Goal: Information Seeking & Learning: Learn about a topic

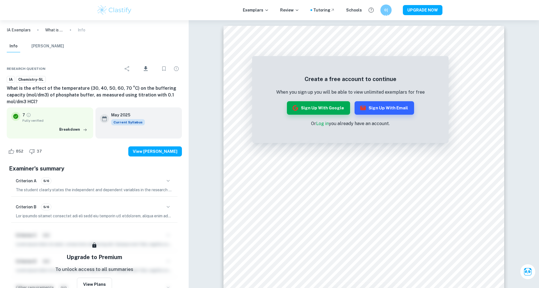
click at [117, 10] on img at bounding box center [115, 9] width 36 height 11
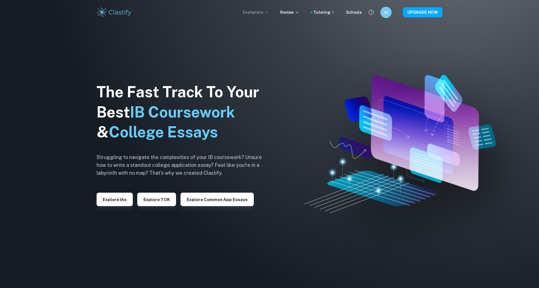
click at [253, 11] on p "Exemplars" at bounding box center [256, 12] width 26 height 6
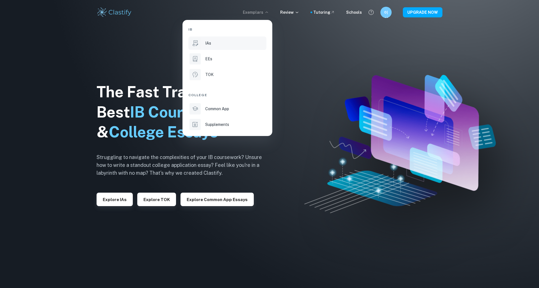
click at [222, 42] on div "IAs" at bounding box center [235, 43] width 60 height 6
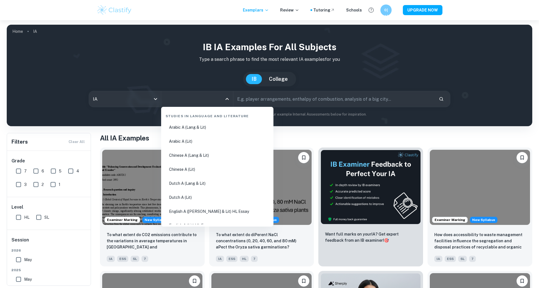
click at [195, 102] on input "All Subjects" at bounding box center [193, 99] width 58 height 11
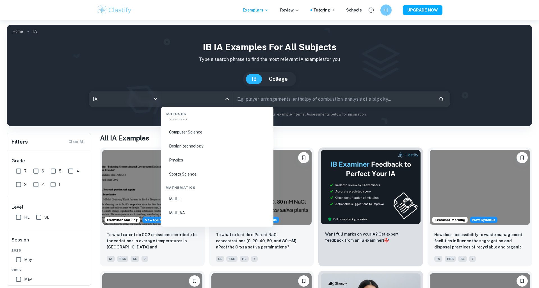
scroll to position [867, 0]
click at [191, 149] on li "Chemistry" at bounding box center [217, 148] width 108 height 13
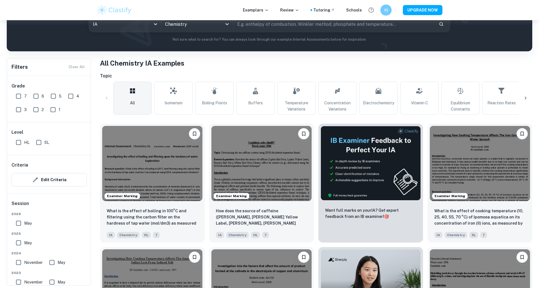
scroll to position [75, 0]
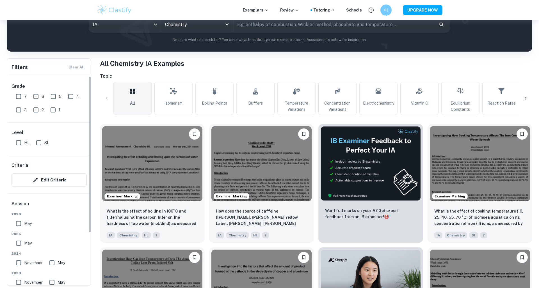
click at [18, 143] on input "HL" at bounding box center [18, 142] width 11 height 11
checkbox input "true"
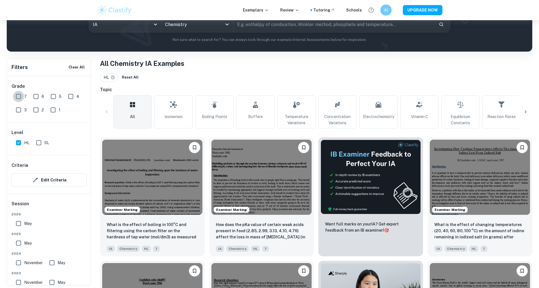
click at [18, 95] on input "7" at bounding box center [18, 96] width 11 height 11
checkbox input "true"
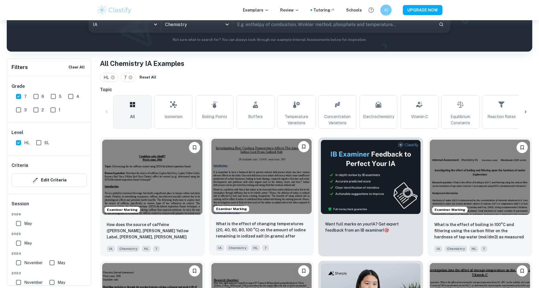
click at [267, 186] on img at bounding box center [261, 176] width 100 height 75
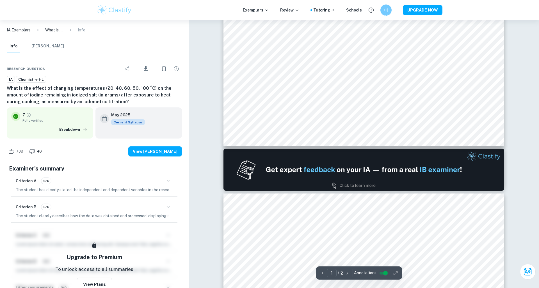
type input "2"
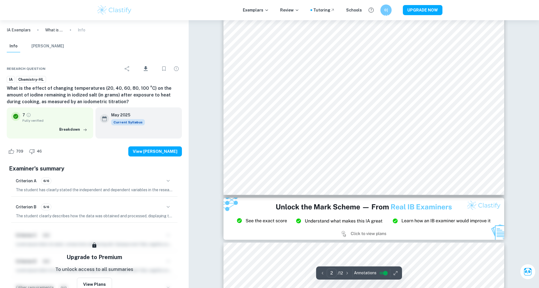
scroll to position [681, 0]
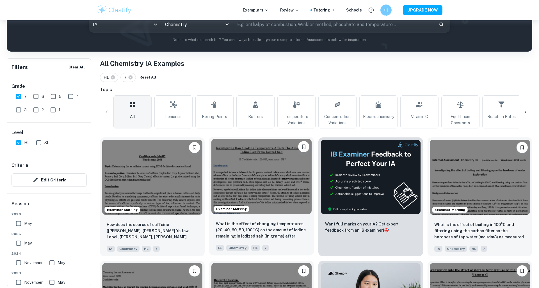
scroll to position [154, 0]
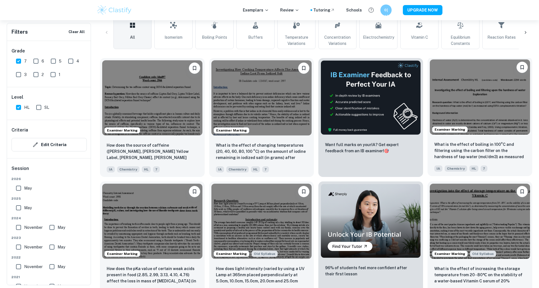
click at [490, 118] on img at bounding box center [480, 97] width 100 height 75
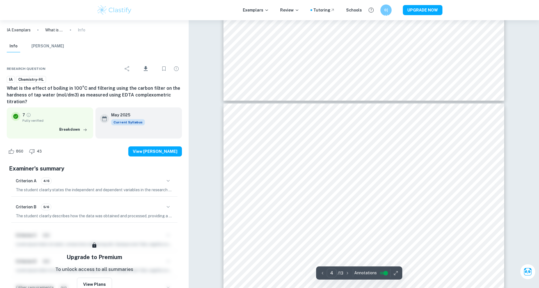
type input "5"
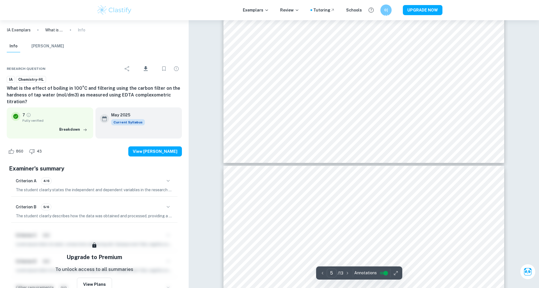
scroll to position [1958, 0]
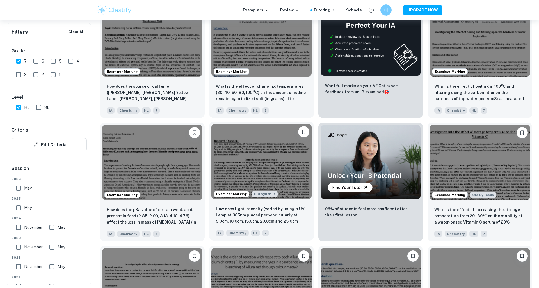
scroll to position [222, 0]
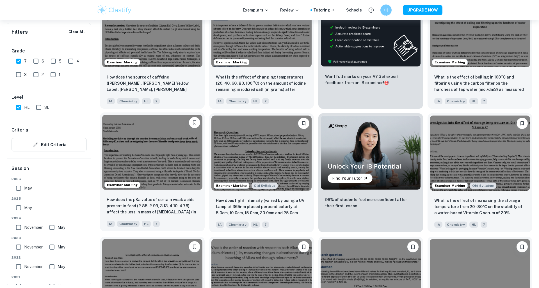
click at [151, 163] on img at bounding box center [152, 152] width 100 height 75
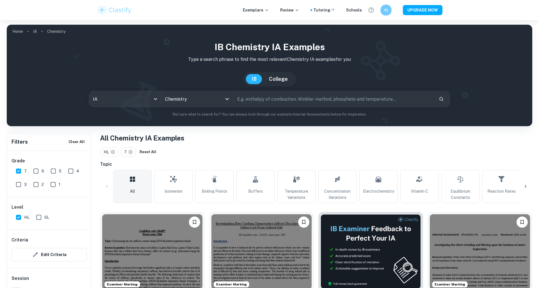
scroll to position [222, 0]
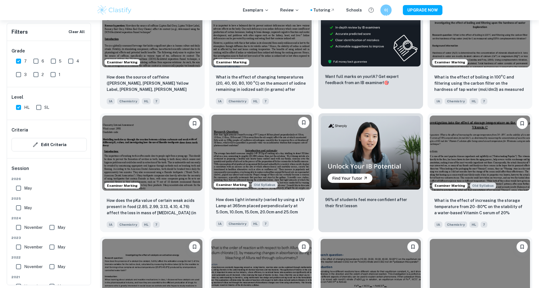
click at [261, 165] on img at bounding box center [261, 152] width 100 height 75
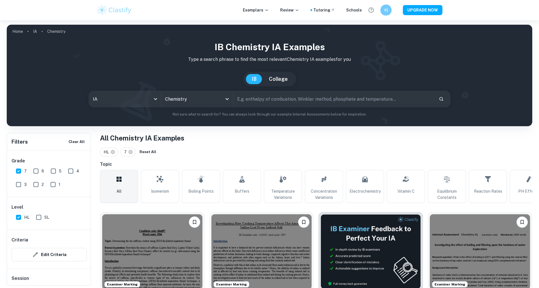
scroll to position [222, 0]
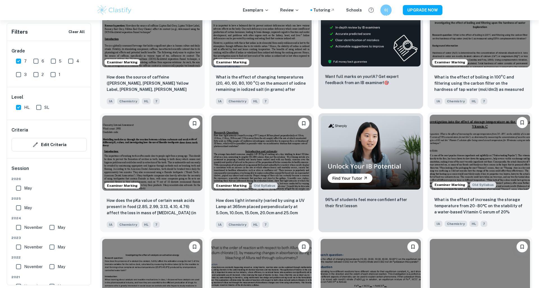
click at [503, 170] on img at bounding box center [480, 152] width 100 height 75
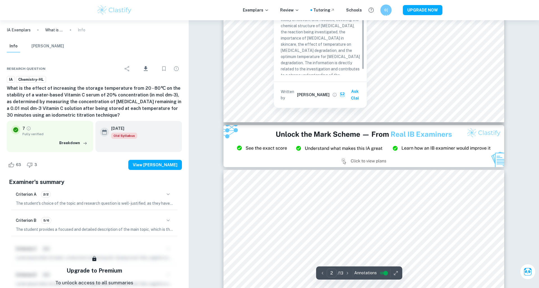
type input "3"
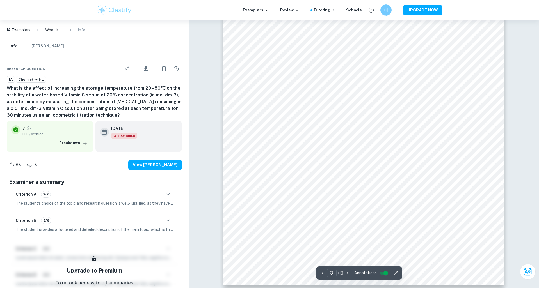
scroll to position [1118, 0]
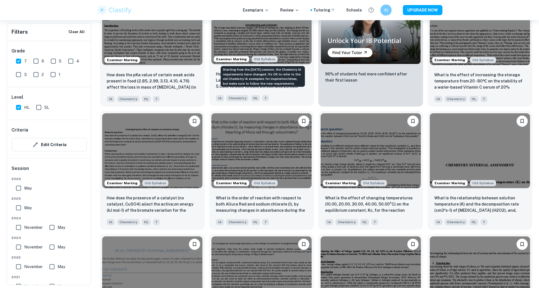
scroll to position [350, 0]
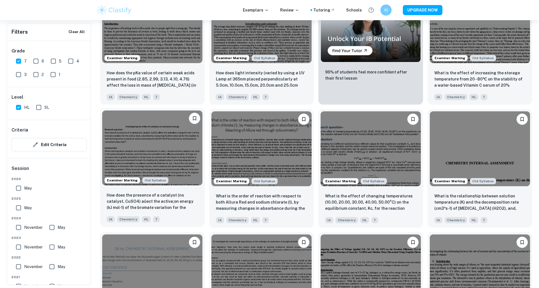
click at [153, 146] on img at bounding box center [152, 148] width 100 height 75
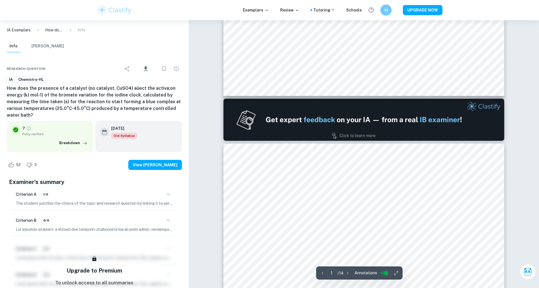
type input "2"
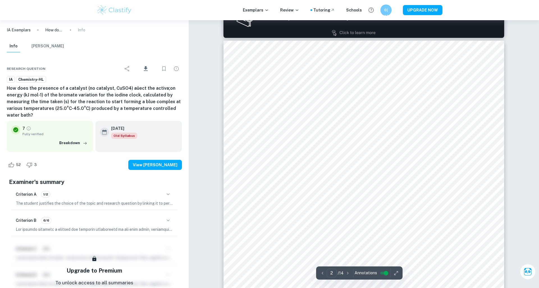
scroll to position [520, 0]
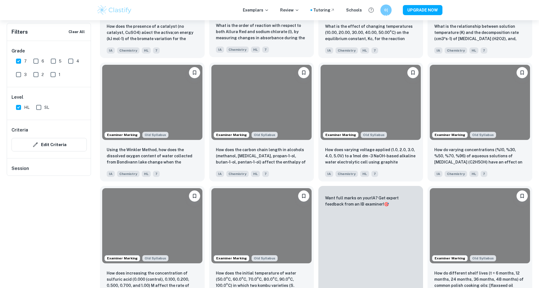
scroll to position [350, 0]
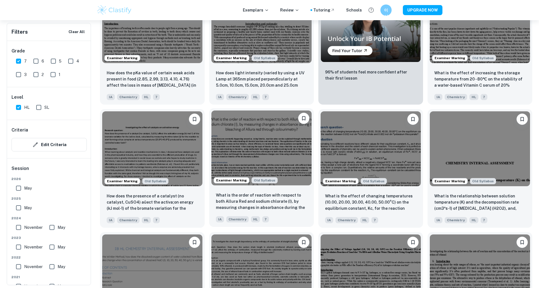
click at [271, 149] on img at bounding box center [261, 148] width 100 height 75
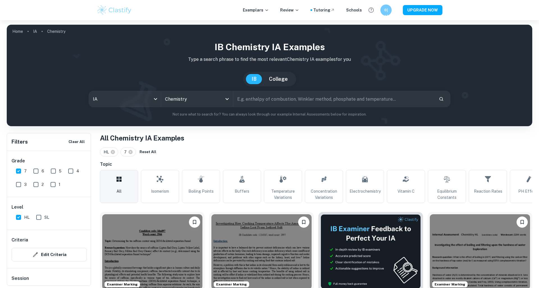
scroll to position [350, 0]
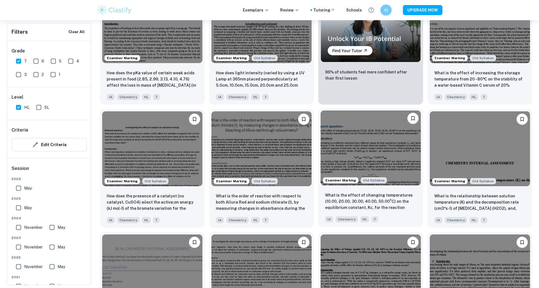
click at [361, 161] on img at bounding box center [371, 148] width 100 height 75
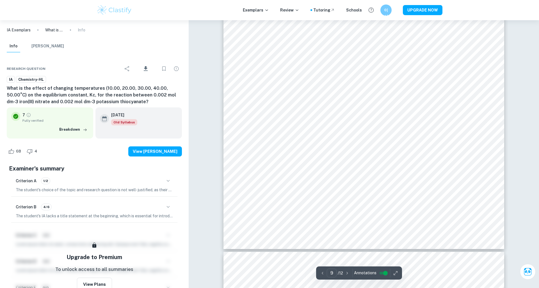
scroll to position [3546, 0]
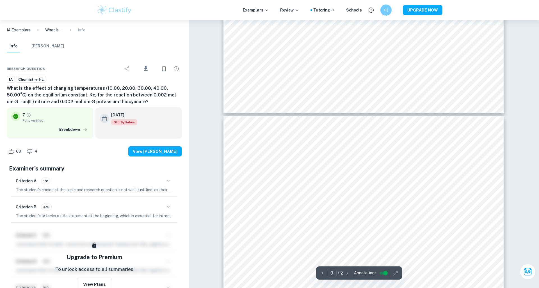
type input "10"
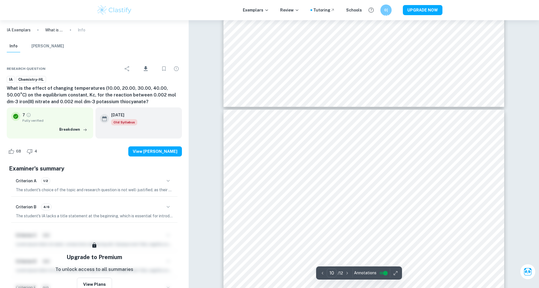
scroll to position [3730, 0]
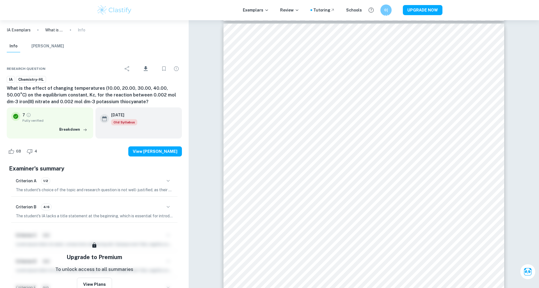
click at [165, 207] on icon "button" at bounding box center [168, 207] width 7 height 7
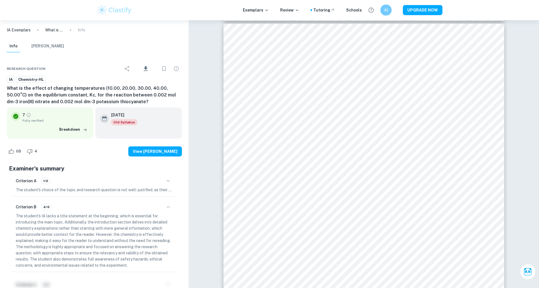
click at [169, 176] on button "button" at bounding box center [168, 181] width 10 height 10
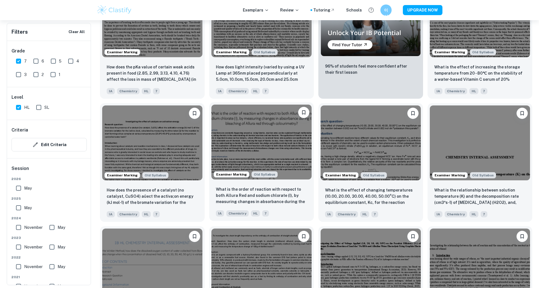
scroll to position [356, 0]
click at [19, 209] on input "May" at bounding box center [18, 207] width 11 height 11
checkbox input "true"
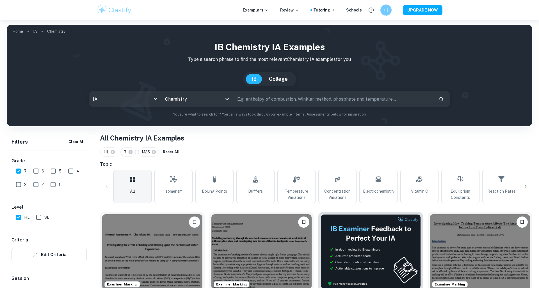
scroll to position [67, 0]
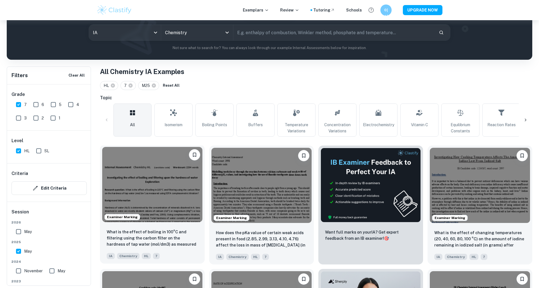
click at [159, 178] on img at bounding box center [152, 184] width 100 height 75
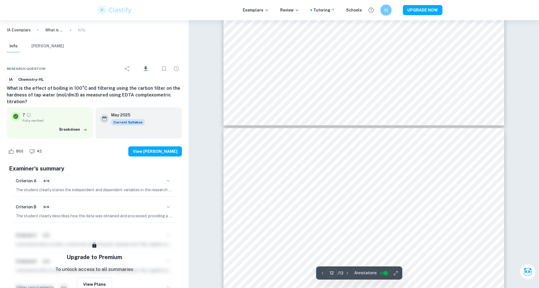
scroll to position [4445, 0]
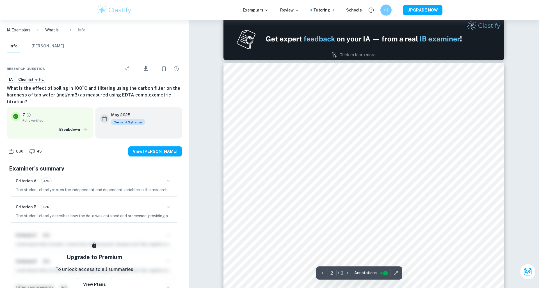
type input "1"
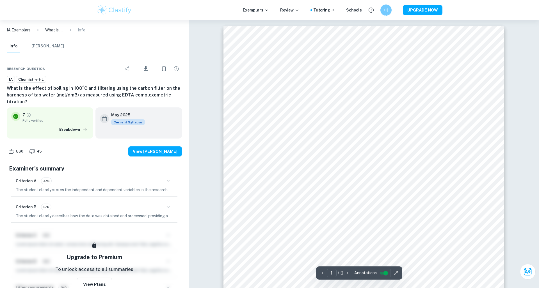
scroll to position [0, 0]
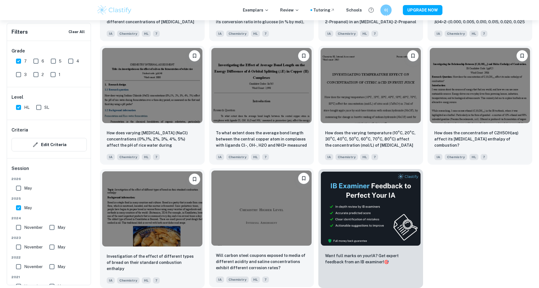
scroll to position [537, 0]
click at [249, 216] on img at bounding box center [261, 208] width 100 height 75
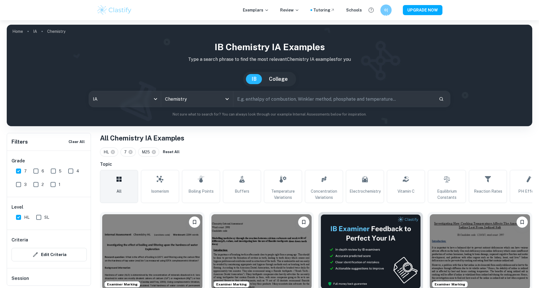
scroll to position [537, 0]
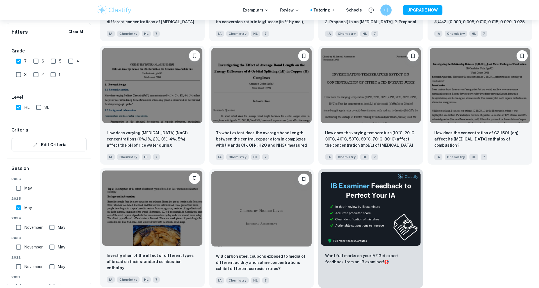
click at [140, 216] on img at bounding box center [152, 208] width 100 height 75
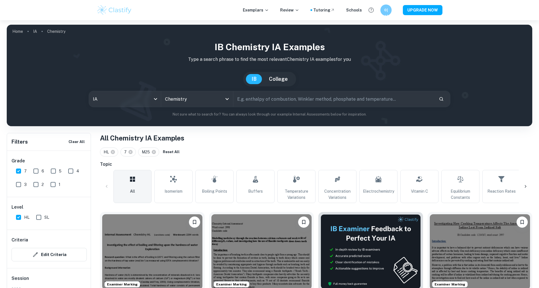
scroll to position [537, 0]
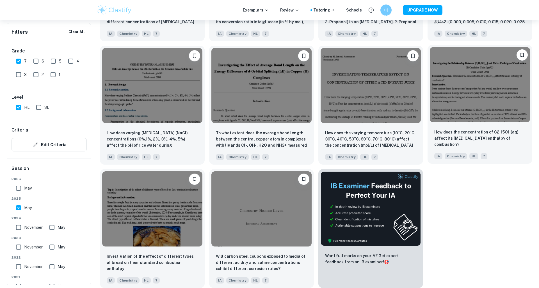
click at [492, 107] on img at bounding box center [480, 84] width 100 height 75
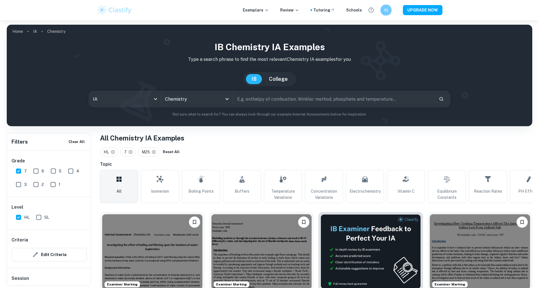
scroll to position [537, 0]
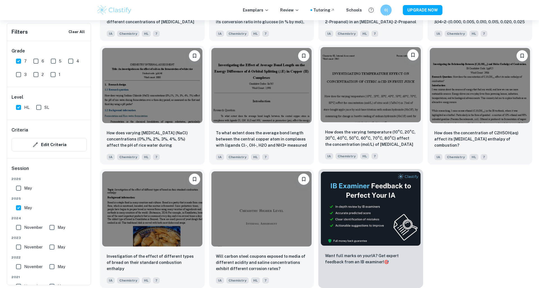
click at [362, 78] on img at bounding box center [371, 84] width 100 height 75
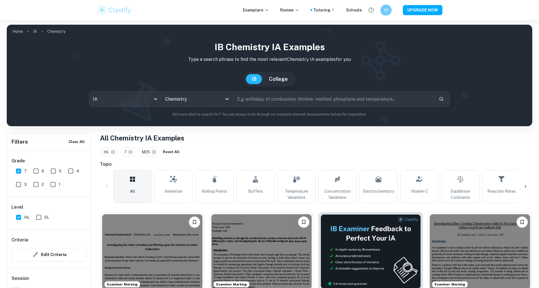
scroll to position [537, 0]
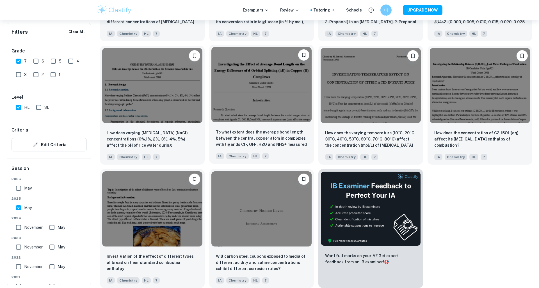
click at [255, 100] on img at bounding box center [261, 84] width 100 height 75
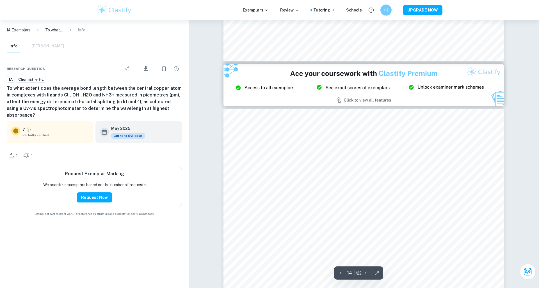
scroll to position [5164, 0]
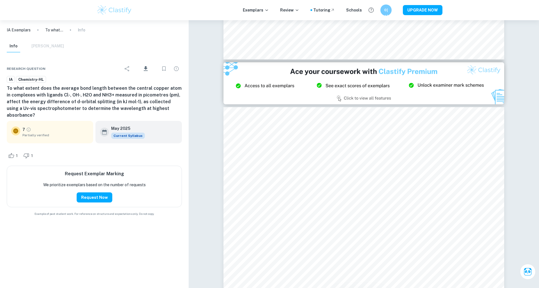
type input "15"
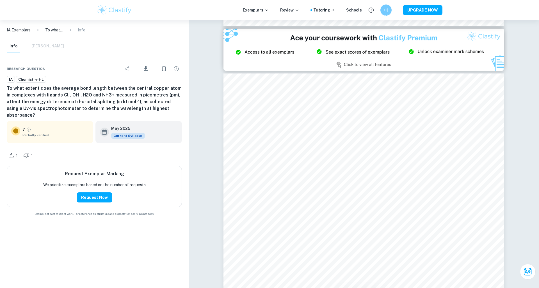
scroll to position [5398, 0]
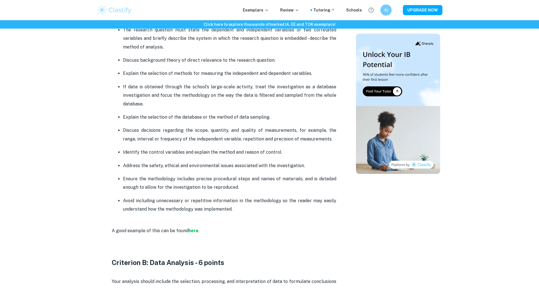
scroll to position [437, 0]
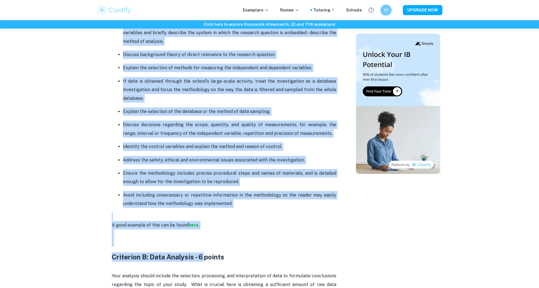
drag, startPoint x: 112, startPoint y: 81, endPoint x: 206, endPoint y: 259, distance: 201.8
click at [324, 97] on p "If data is obtained through the school's large-scale activity, treat the invest…" at bounding box center [229, 90] width 213 height 26
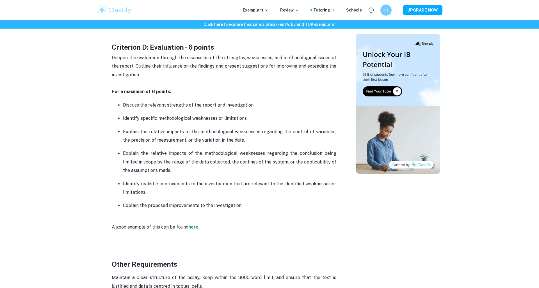
scroll to position [1431, 0]
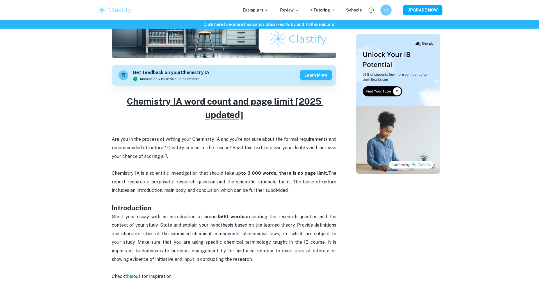
scroll to position [225, 0]
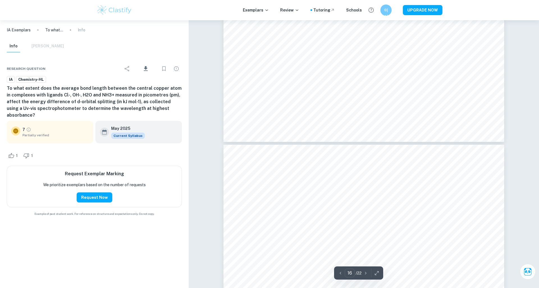
scroll to position [5629, 0]
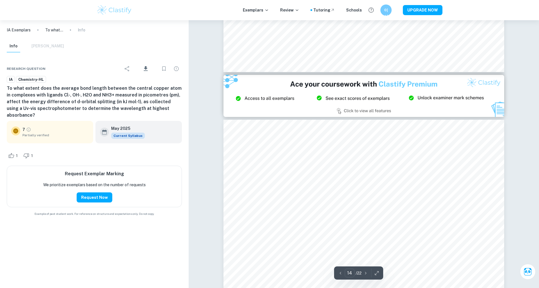
type input "15"
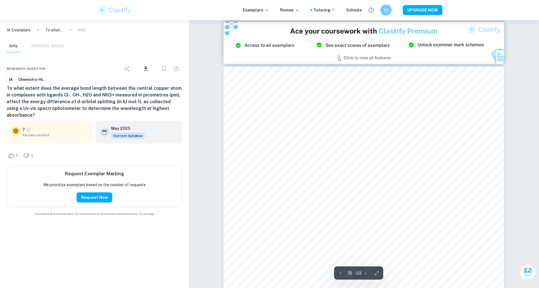
scroll to position [5282, 0]
